Goal: Communication & Community: Answer question/provide support

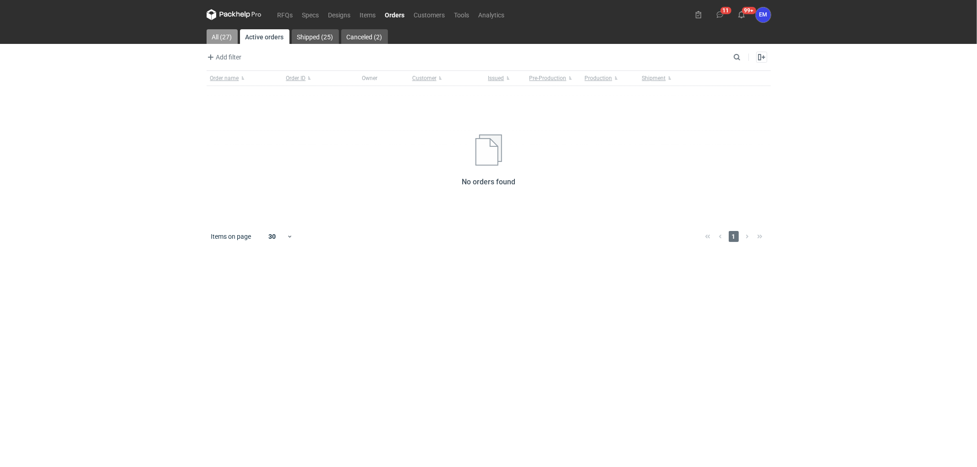
click at [225, 33] on link "All (27)" at bounding box center [221, 36] width 31 height 15
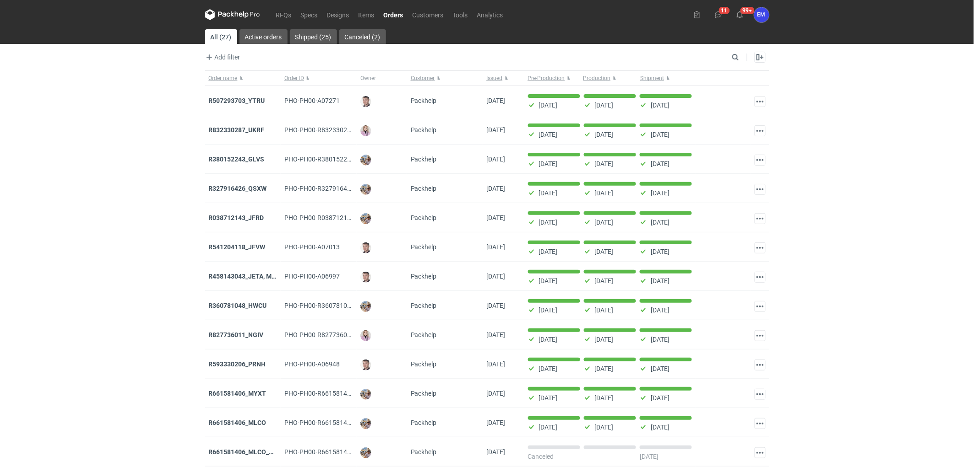
click at [290, 7] on nav "RFQs Specs Designs Items Orders Customers Tools Analytics" at bounding box center [356, 14] width 303 height 29
click at [289, 12] on link "RFQs" at bounding box center [283, 14] width 25 height 11
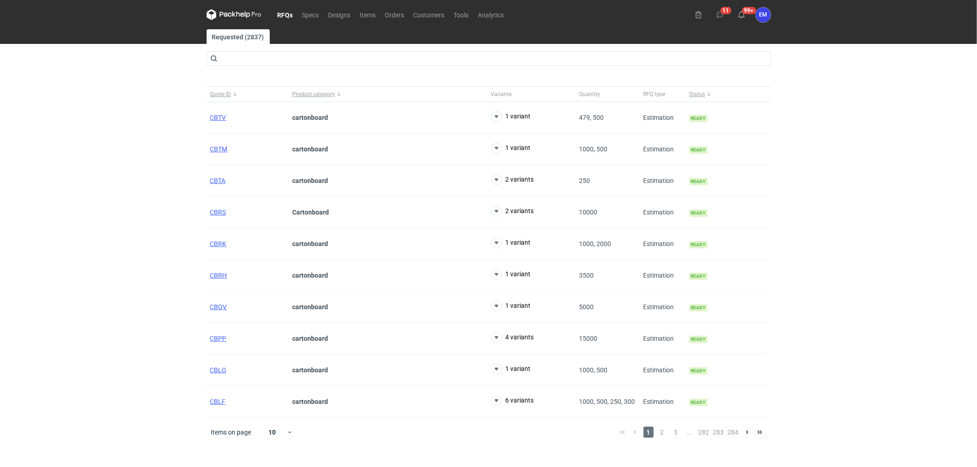
click at [107, 125] on div "RFQs Specs Designs Items Orders Customers Tools Analytics 11 99+ EM [PERSON_NAM…" at bounding box center [488, 233] width 977 height 467
drag, startPoint x: 175, startPoint y: 136, endPoint x: 181, endPoint y: 106, distance: 29.9
click at [176, 134] on div "RFQs Specs Designs Items Orders Customers Tools Analytics 11 99+ EM [PERSON_NAM…" at bounding box center [488, 233] width 977 height 467
click at [179, 114] on div "RFQs Specs Designs Items Orders Customers Tools Analytics 11 99+ EM [PERSON_NAM…" at bounding box center [488, 233] width 977 height 467
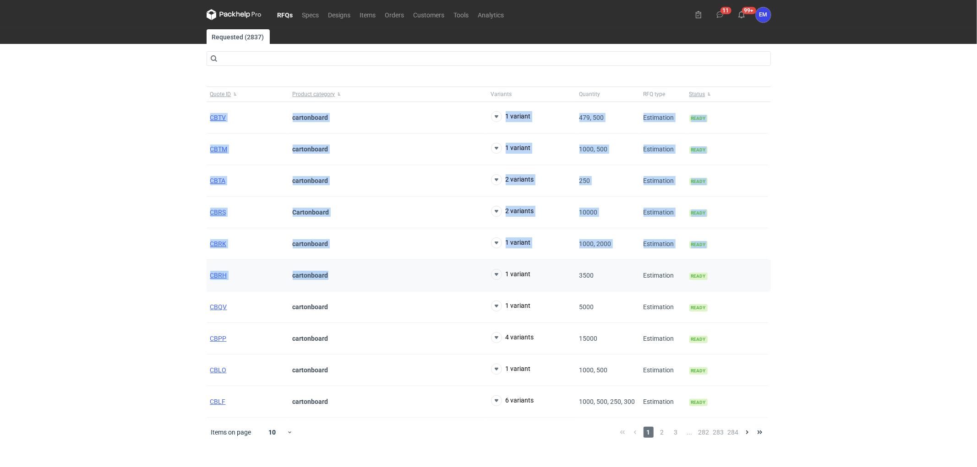
drag, startPoint x: 170, startPoint y: 106, endPoint x: 423, endPoint y: 275, distance: 304.0
click at [423, 275] on div "RFQs Specs Designs Items Orders Customers Tools Analytics 11 99+ EM [PERSON_NAM…" at bounding box center [488, 233] width 977 height 467
click at [149, 163] on div "RFQs Specs Designs Items Orders Customers Tools Analytics 11 99+ EM [PERSON_NAM…" at bounding box center [488, 233] width 977 height 467
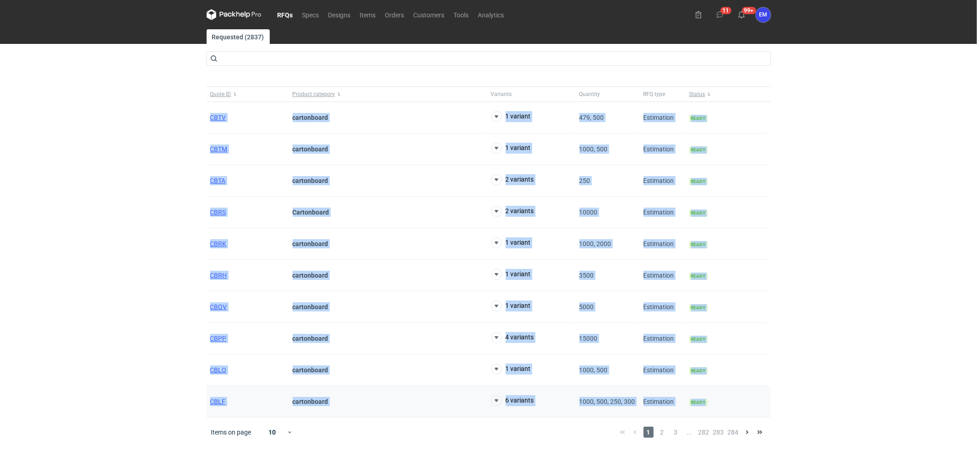
drag, startPoint x: 153, startPoint y: 103, endPoint x: 768, endPoint y: 405, distance: 685.3
click at [768, 405] on div "RFQs Specs Designs Items Orders Customers Tools Analytics 11 99+ EM [PERSON_NAM…" at bounding box center [488, 233] width 977 height 467
click at [97, 185] on div "RFQs Specs Designs Items Orders Customers Tools Analytics 11 99+ EM [PERSON_NAM…" at bounding box center [488, 233] width 977 height 467
drag, startPoint x: 166, startPoint y: 97, endPoint x: 870, endPoint y: 397, distance: 765.2
click at [870, 397] on div "RFQs Specs Designs Items Orders Customers Tools Analytics 11 99+ EM [PERSON_NAM…" at bounding box center [488, 233] width 977 height 467
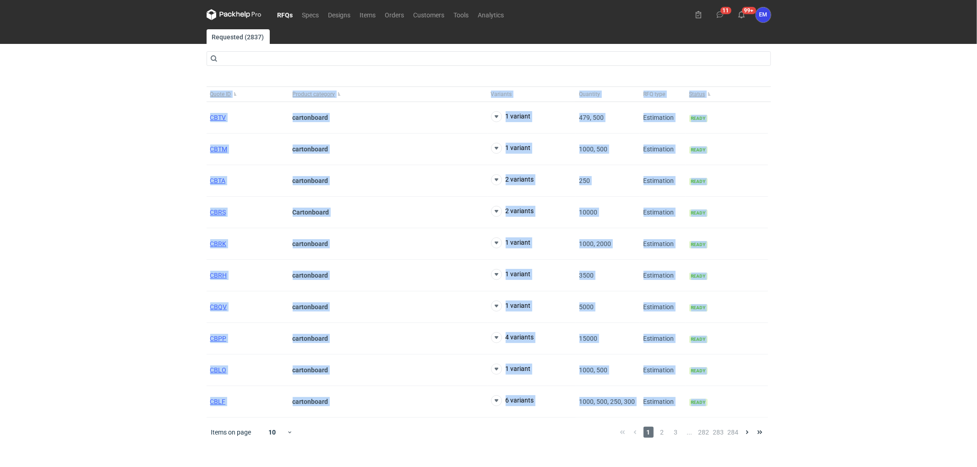
click at [104, 222] on div "RFQs Specs Designs Items Orders Customers Tools Analytics 11 99+ EM [PERSON_NAM…" at bounding box center [488, 233] width 977 height 467
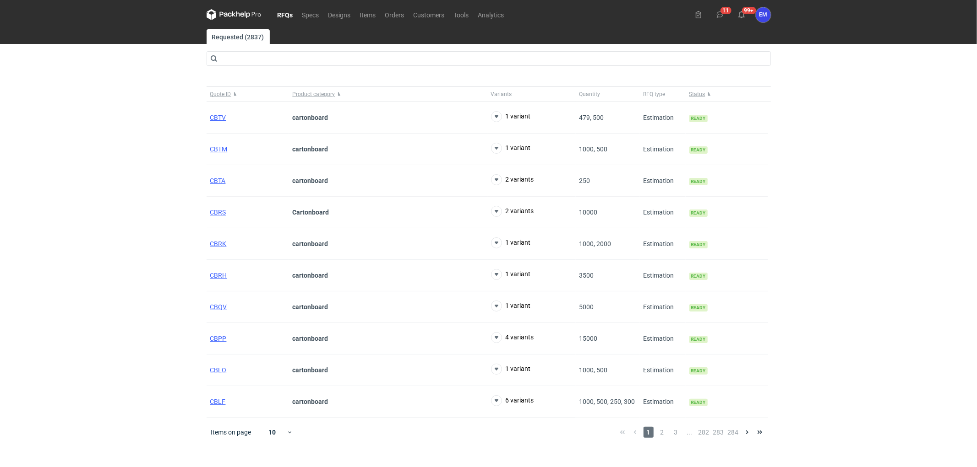
click at [35, 182] on div "RFQs Specs Designs Items Orders Customers Tools Analytics 11 99+ EM [PERSON_NAM…" at bounding box center [488, 233] width 977 height 467
click at [73, 154] on div "RFQs Specs Designs Items Orders Customers Tools Analytics 11 99+ EM [PERSON_NAM…" at bounding box center [488, 233] width 977 height 467
click at [23, 204] on div "RFQs Specs Designs Items Orders Customers Tools Analytics 11 99+ EM [PERSON_NAM…" at bounding box center [488, 233] width 977 height 467
click at [116, 199] on div "RFQs Specs Designs Items Orders Customers Tools Analytics 11 99+ EM [PERSON_NAM…" at bounding box center [488, 233] width 977 height 467
click at [149, 230] on div "RFQs Specs Designs Items Orders Customers Tools Analytics 11 99+ EM [PERSON_NAM…" at bounding box center [488, 233] width 977 height 467
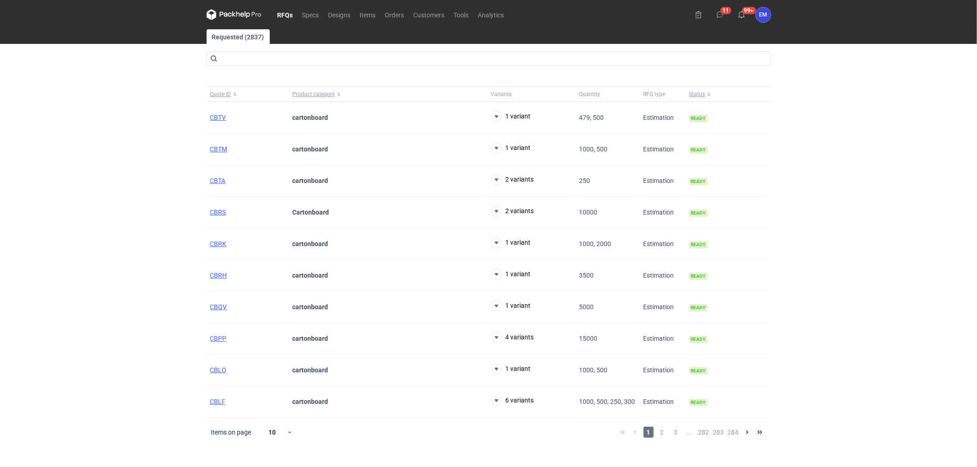
click at [17, 221] on div "RFQs Specs Designs Items Orders Customers Tools Analytics 11 99+ EM [PERSON_NAM…" at bounding box center [488, 233] width 977 height 467
click at [85, 136] on div "RFQs Specs Designs Items Orders Customers Tools Analytics 11 99+ EM [PERSON_NAM…" at bounding box center [488, 233] width 977 height 467
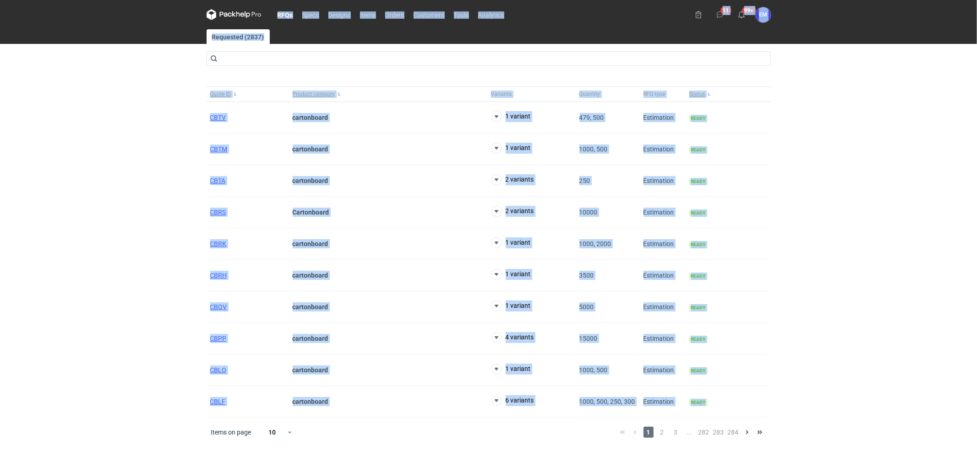
drag, startPoint x: 121, startPoint y: 99, endPoint x: 777, endPoint y: 407, distance: 725.0
click at [777, 407] on div "RFQs Specs Designs Items Orders Customers Tools Analytics 11 99+ EM [PERSON_NAM…" at bounding box center [488, 233] width 977 height 467
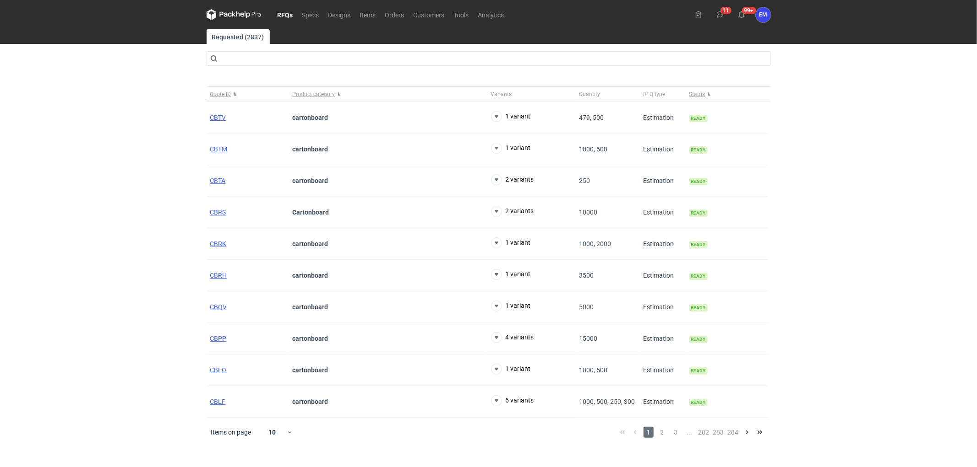
click at [94, 117] on div "RFQs Specs Designs Items Orders Customers Tools Analytics 11 99+ EM [PERSON_NAM…" at bounding box center [488, 233] width 977 height 467
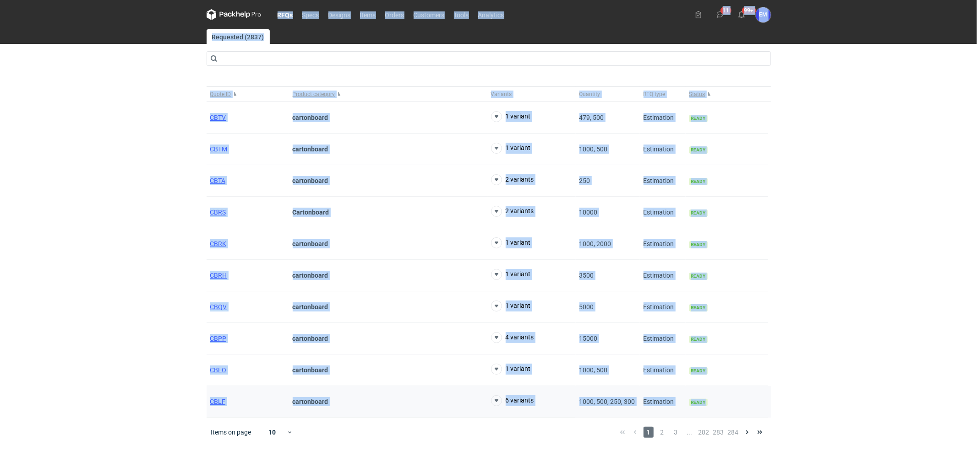
drag, startPoint x: 116, startPoint y: 90, endPoint x: 732, endPoint y: 401, distance: 690.8
click at [732, 401] on div "RFQs Specs Designs Items Orders Customers Tools Analytics 11 99+ EM [PERSON_NAM…" at bounding box center [488, 233] width 977 height 467
click at [75, 178] on div "RFQs Specs Designs Items Orders Customers Tools Analytics 11 99+ EM [PERSON_NAM…" at bounding box center [488, 233] width 977 height 467
drag, startPoint x: 124, startPoint y: 98, endPoint x: 768, endPoint y: 409, distance: 715.4
click at [768, 409] on div "RFQs Specs Designs Items Orders Customers Tools Analytics 11 99+ EM [PERSON_NAM…" at bounding box center [488, 233] width 977 height 467
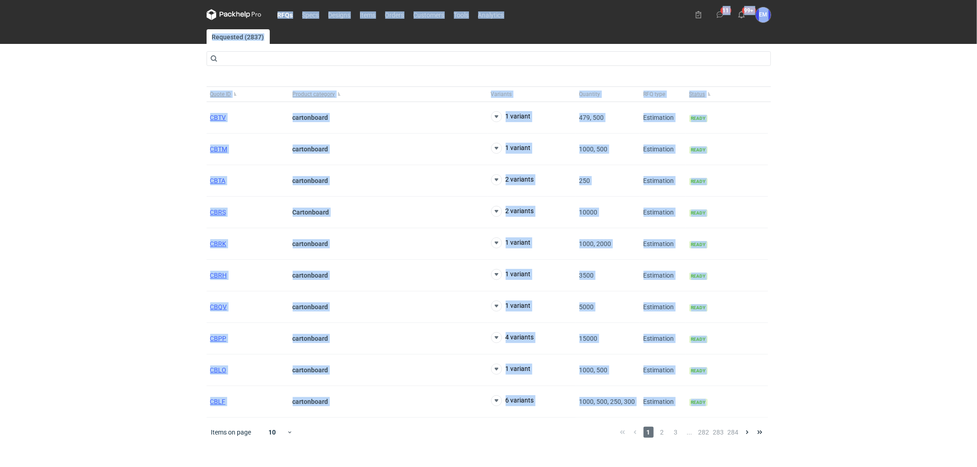
click at [159, 158] on div "RFQs Specs Designs Items Orders Customers Tools Analytics 11 99+ EM [PERSON_NAM…" at bounding box center [488, 233] width 977 height 467
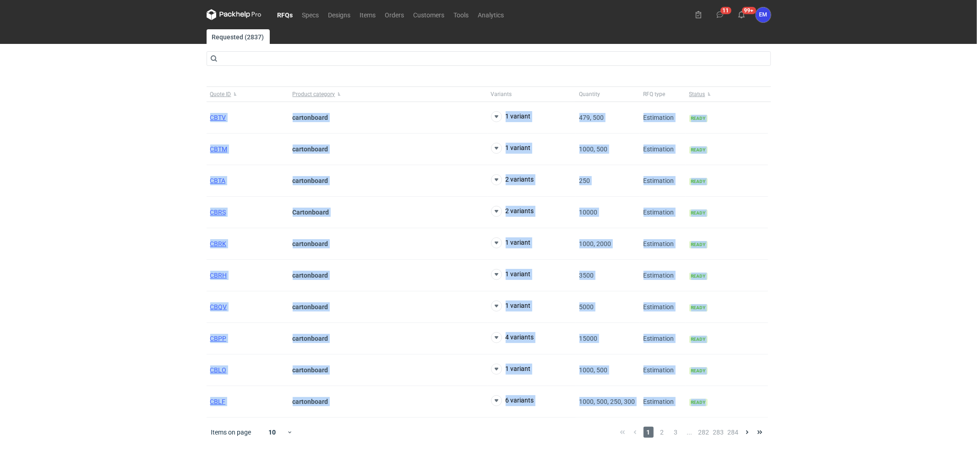
drag, startPoint x: 313, startPoint y: 128, endPoint x: 835, endPoint y: 410, distance: 593.4
click at [835, 410] on div "RFQs Specs Designs Items Orders Customers Tools Analytics 11 99+ EM [PERSON_NAM…" at bounding box center [488, 233] width 977 height 467
click at [123, 166] on div "RFQs Specs Designs Items Orders Customers Tools Analytics 11 99+ EM [PERSON_NAM…" at bounding box center [488, 233] width 977 height 467
drag, startPoint x: 127, startPoint y: 116, endPoint x: 756, endPoint y: 414, distance: 695.6
click at [756, 414] on div "RFQs Specs Designs Items Orders Customers Tools Analytics 11 99+ EM [PERSON_NAM…" at bounding box center [488, 233] width 977 height 467
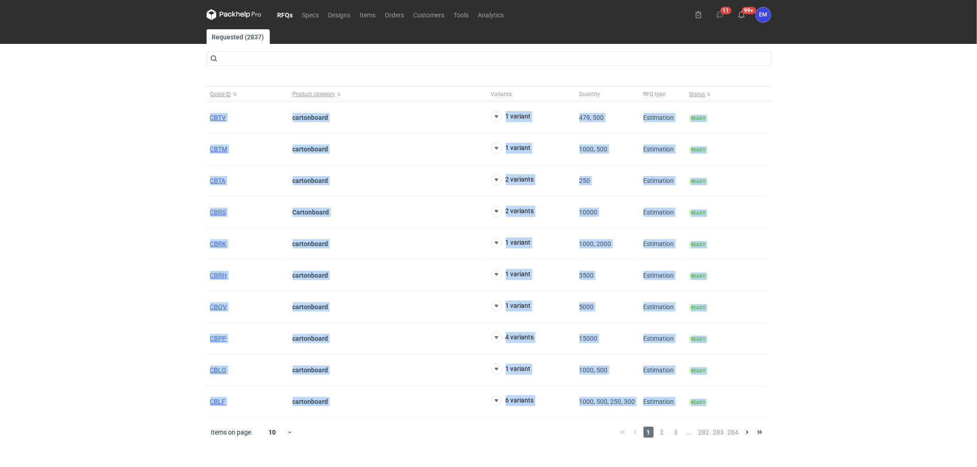
click at [52, 252] on div "RFQs Specs Designs Items Orders Customers Tools Analytics 11 99+ EM [PERSON_NAM…" at bounding box center [488, 233] width 977 height 467
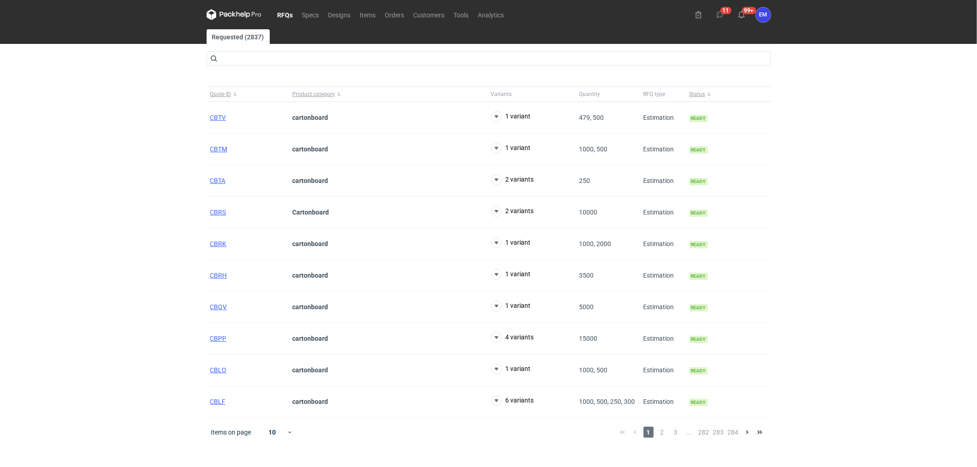
click at [52, 252] on div "RFQs Specs Designs Items Orders Customers Tools Analytics 11 99+ EM [PERSON_NAM…" at bounding box center [488, 233] width 977 height 467
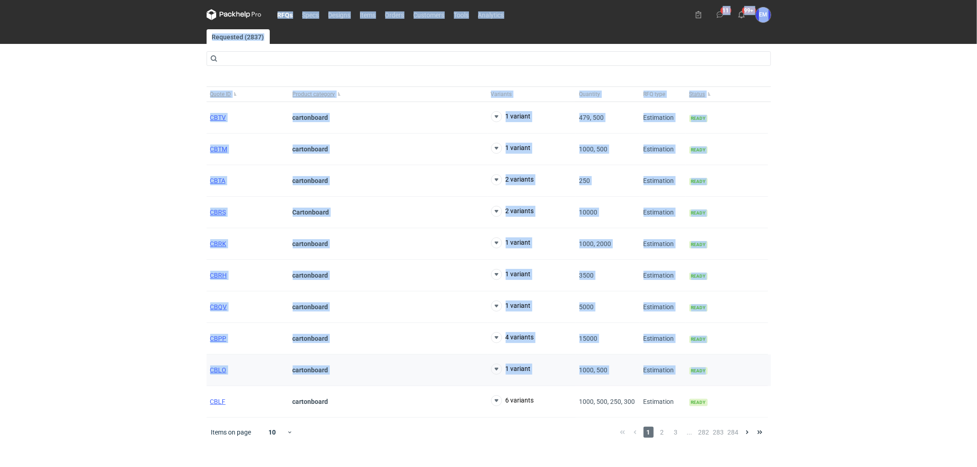
drag, startPoint x: 98, startPoint y: 125, endPoint x: 745, endPoint y: 385, distance: 698.0
click at [745, 385] on div "RFQs Specs Designs Items Orders Customers Tools Analytics 11 99+ EM [PERSON_NAM…" at bounding box center [488, 233] width 977 height 467
click at [126, 126] on div "RFQs Specs Designs Items Orders Customers Tools Analytics 11 99+ EM [PERSON_NAM…" at bounding box center [488, 233] width 977 height 467
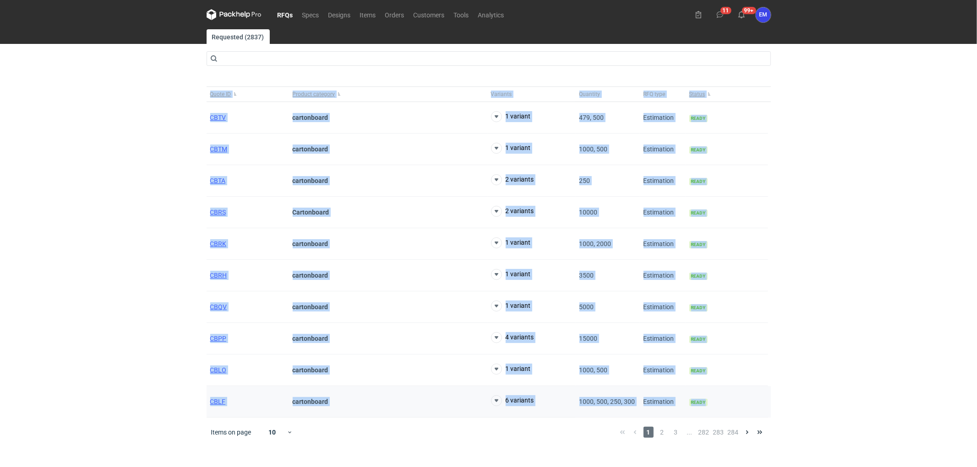
drag, startPoint x: 156, startPoint y: 94, endPoint x: 726, endPoint y: 418, distance: 655.5
click at [726, 418] on div "RFQs Specs Designs Items Orders Customers Tools Analytics 11 99+ EM [PERSON_NAM…" at bounding box center [488, 233] width 977 height 467
click at [190, 216] on div "RFQs Specs Designs Items Orders Customers Tools Analytics 11 99+ EM [PERSON_NAM…" at bounding box center [488, 233] width 977 height 467
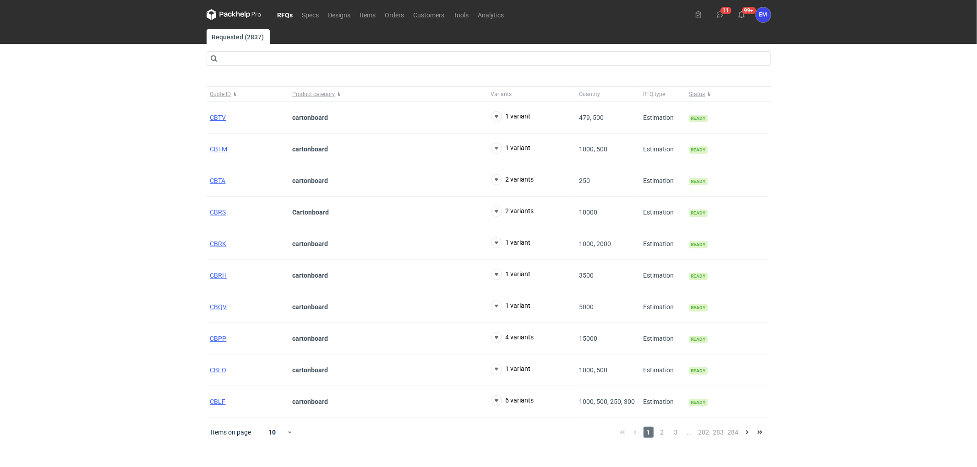
click at [101, 158] on div "RFQs Specs Designs Items Orders Customers Tools Analytics 11 99+ EM [PERSON_NAM…" at bounding box center [488, 233] width 977 height 467
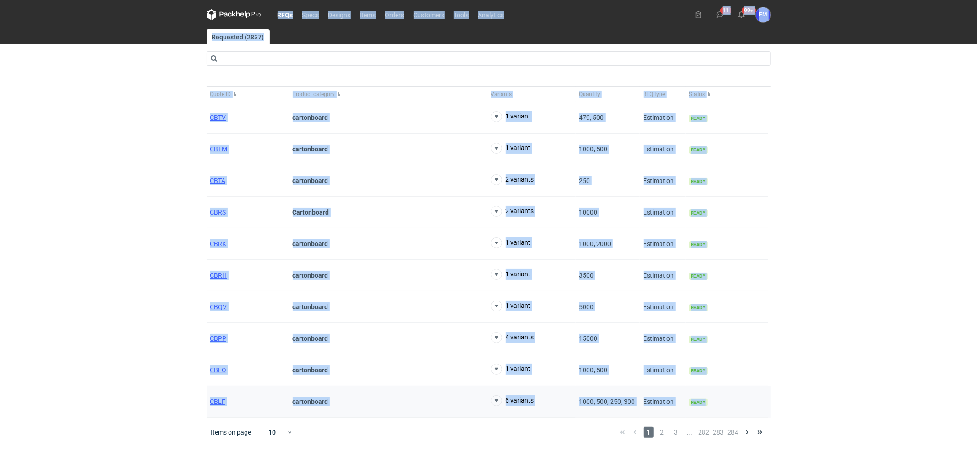
drag, startPoint x: 470, startPoint y: 190, endPoint x: 765, endPoint y: 404, distance: 364.5
click at [765, 404] on div "RFQs Specs Designs Items Orders Customers Tools Analytics 11 99+ EM [PERSON_NAM…" at bounding box center [488, 233] width 977 height 467
click at [0, 245] on div "RFQs Specs Designs Items Orders Customers Tools Analytics 11 99+ EM [PERSON_NAM…" at bounding box center [488, 233] width 977 height 467
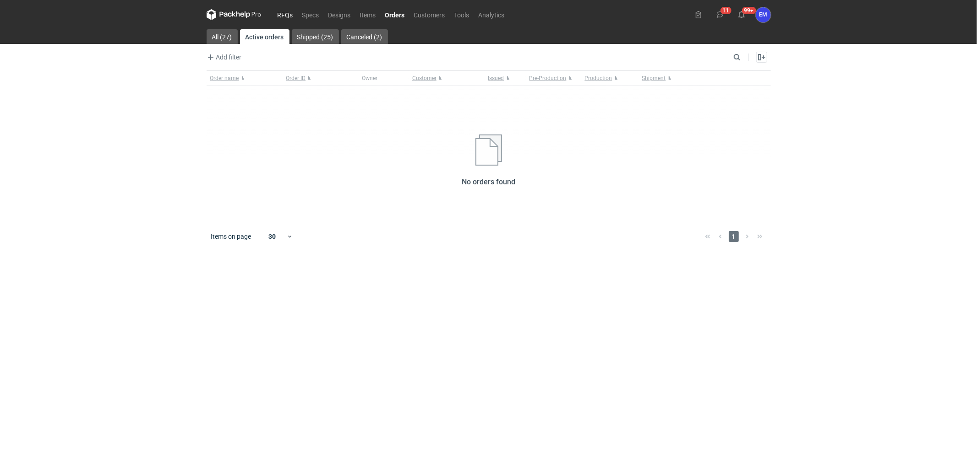
click at [279, 16] on link "RFQs" at bounding box center [285, 14] width 25 height 11
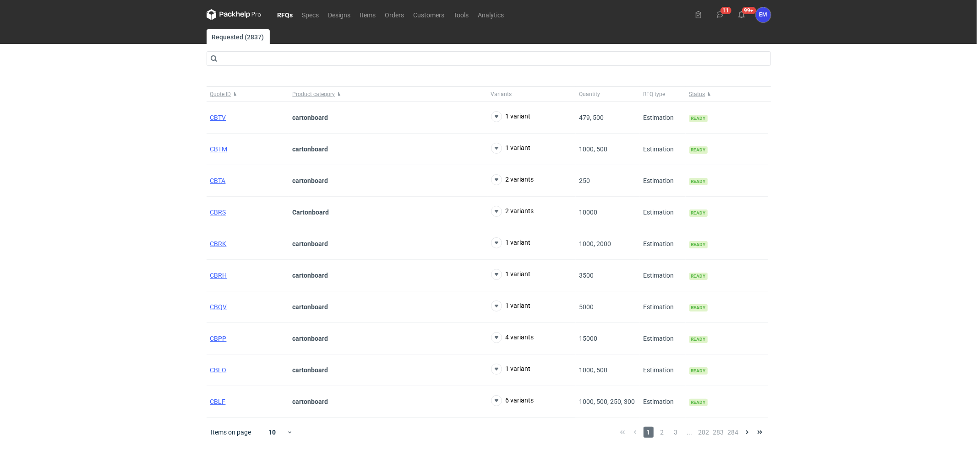
drag, startPoint x: 108, startPoint y: 158, endPoint x: 126, endPoint y: 156, distance: 18.5
click at [113, 159] on div "RFQs Specs Designs Items Orders Customers Tools Analytics 11 99+ EM [PERSON_NAM…" at bounding box center [488, 233] width 977 height 467
click at [210, 243] on span "CBRK" at bounding box center [218, 243] width 16 height 7
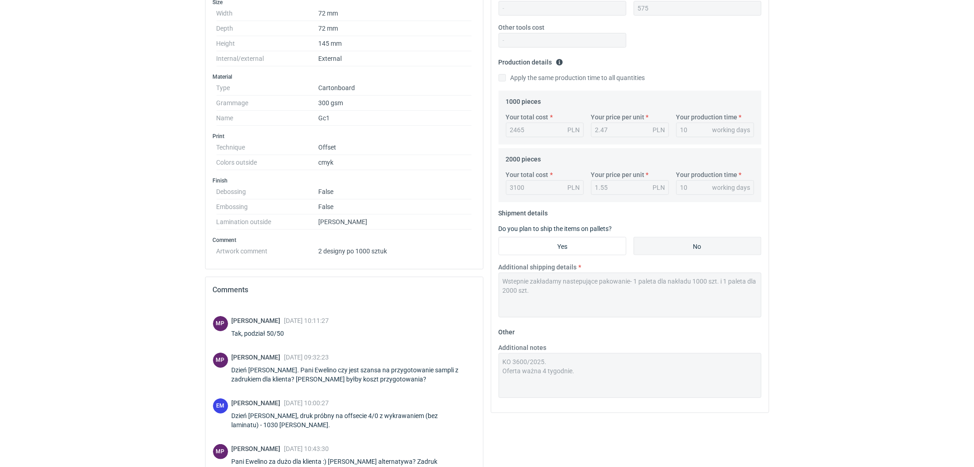
scroll to position [312, 0]
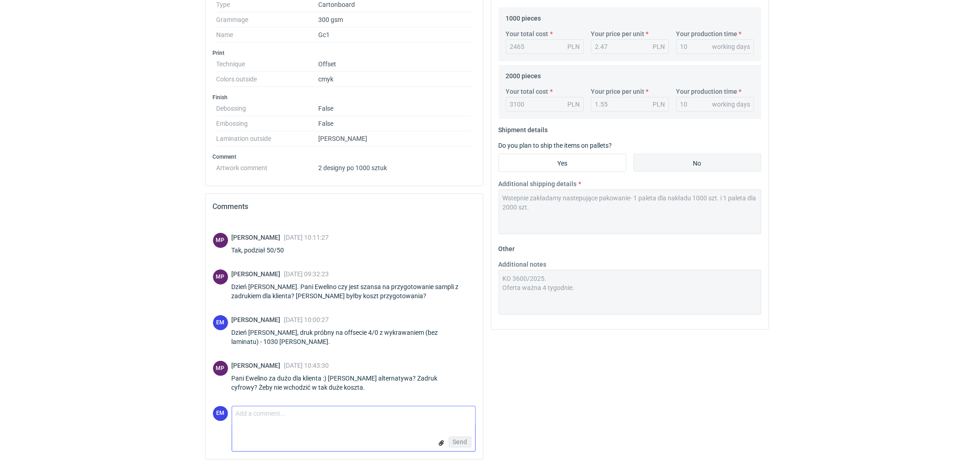
click at [290, 407] on textarea "Comment message" at bounding box center [353, 416] width 243 height 19
paste textarea "Panie Macieju, Druk cyfrowy próbny B2 4/0 (na papierze docelowym), wykrawanie (…"
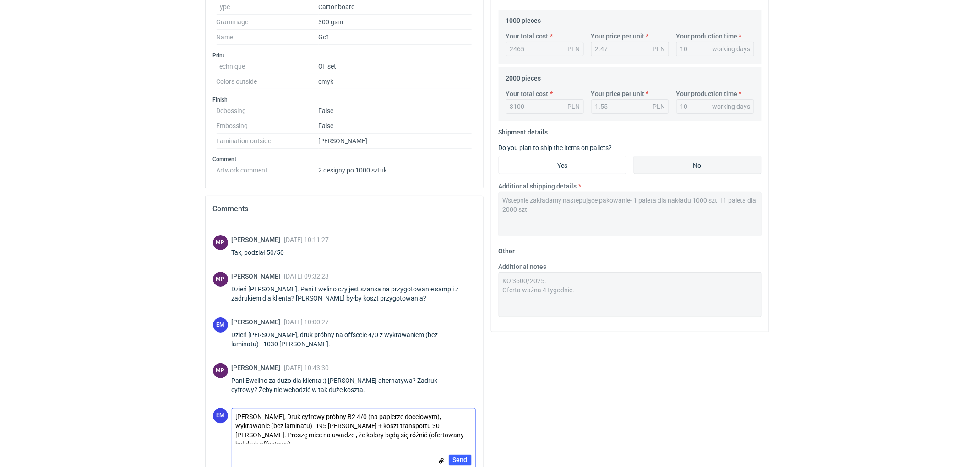
scroll to position [327, 0]
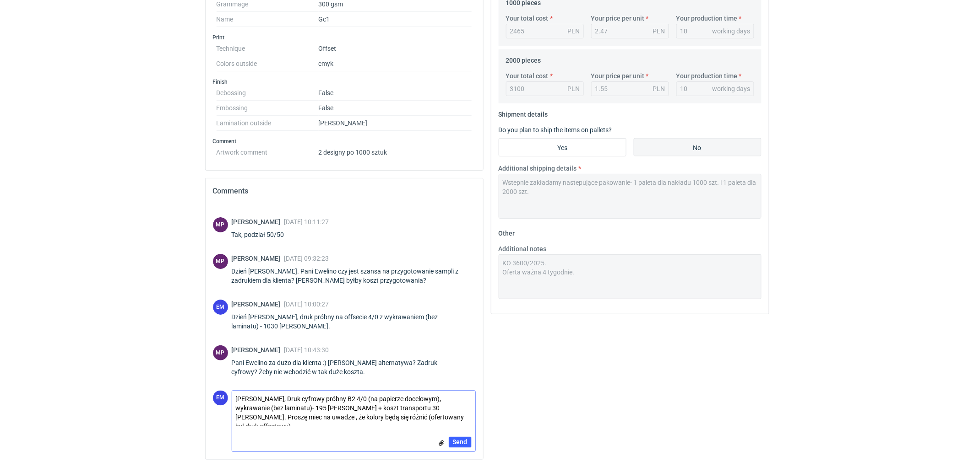
type textarea "Panie Macieju, Druk cyfrowy próbny B2 4/0 (na papierze docelowym), wykrawanie (…"
click at [419, 417] on textarea "Panie Macieju, Druk cyfrowy próbny B2 4/0 (na papierze docelowym), wykrawanie (…" at bounding box center [353, 408] width 243 height 35
click at [421, 421] on textarea "Panie Macieju, Druk cyfrowy próbny B2 4/0 (na papierze docelowym), wykrawanie (…" at bounding box center [353, 408] width 243 height 35
click at [466, 443] on span "Send" at bounding box center [460, 442] width 15 height 6
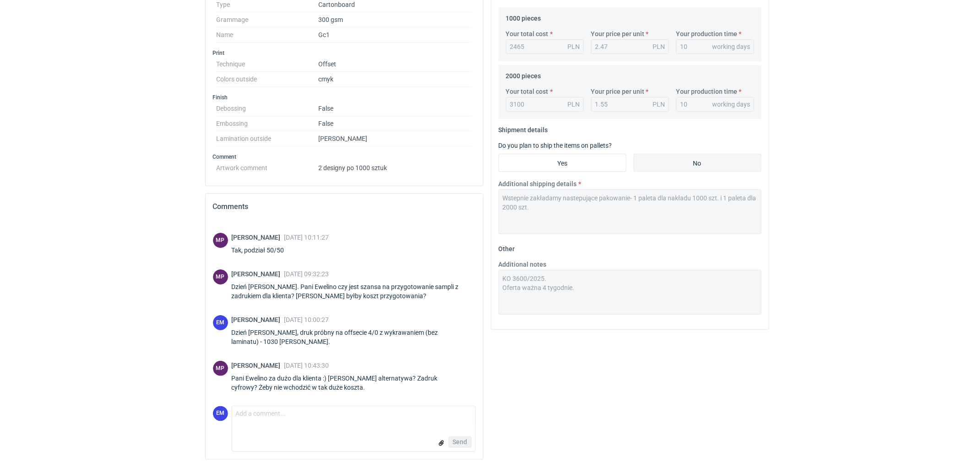
scroll to position [78, 0]
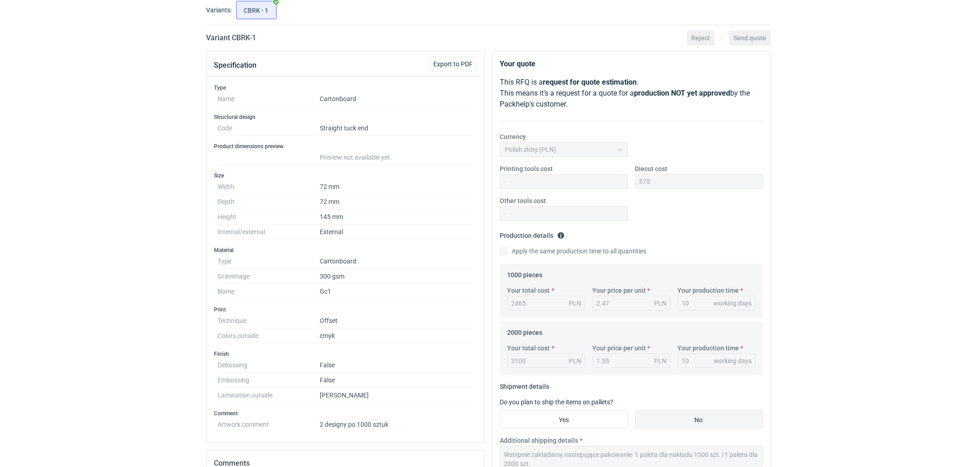
scroll to position [0, 0]
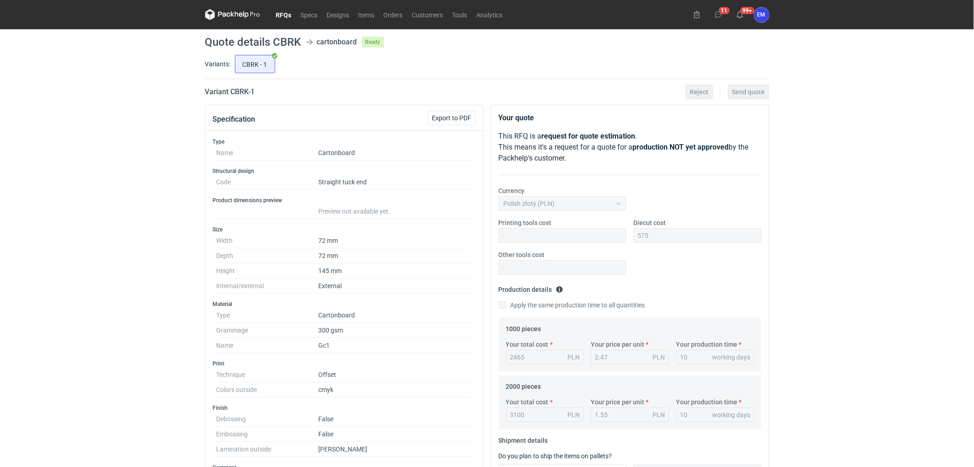
click at [282, 12] on link "RFQs" at bounding box center [283, 14] width 25 height 11
